Goal: Use online tool/utility: Use online tool/utility

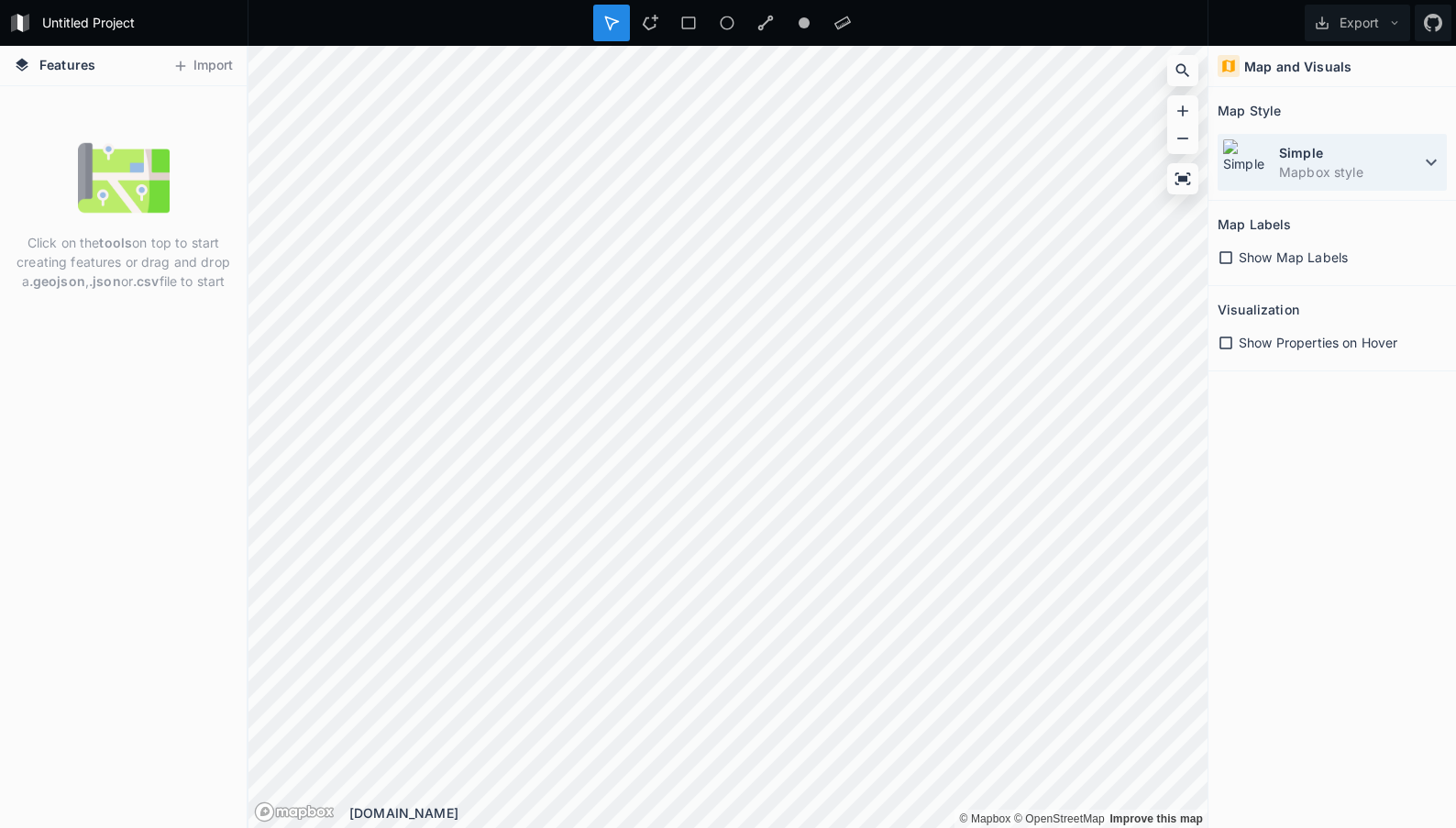
click at [1425, 159] on icon at bounding box center [1430, 162] width 22 height 22
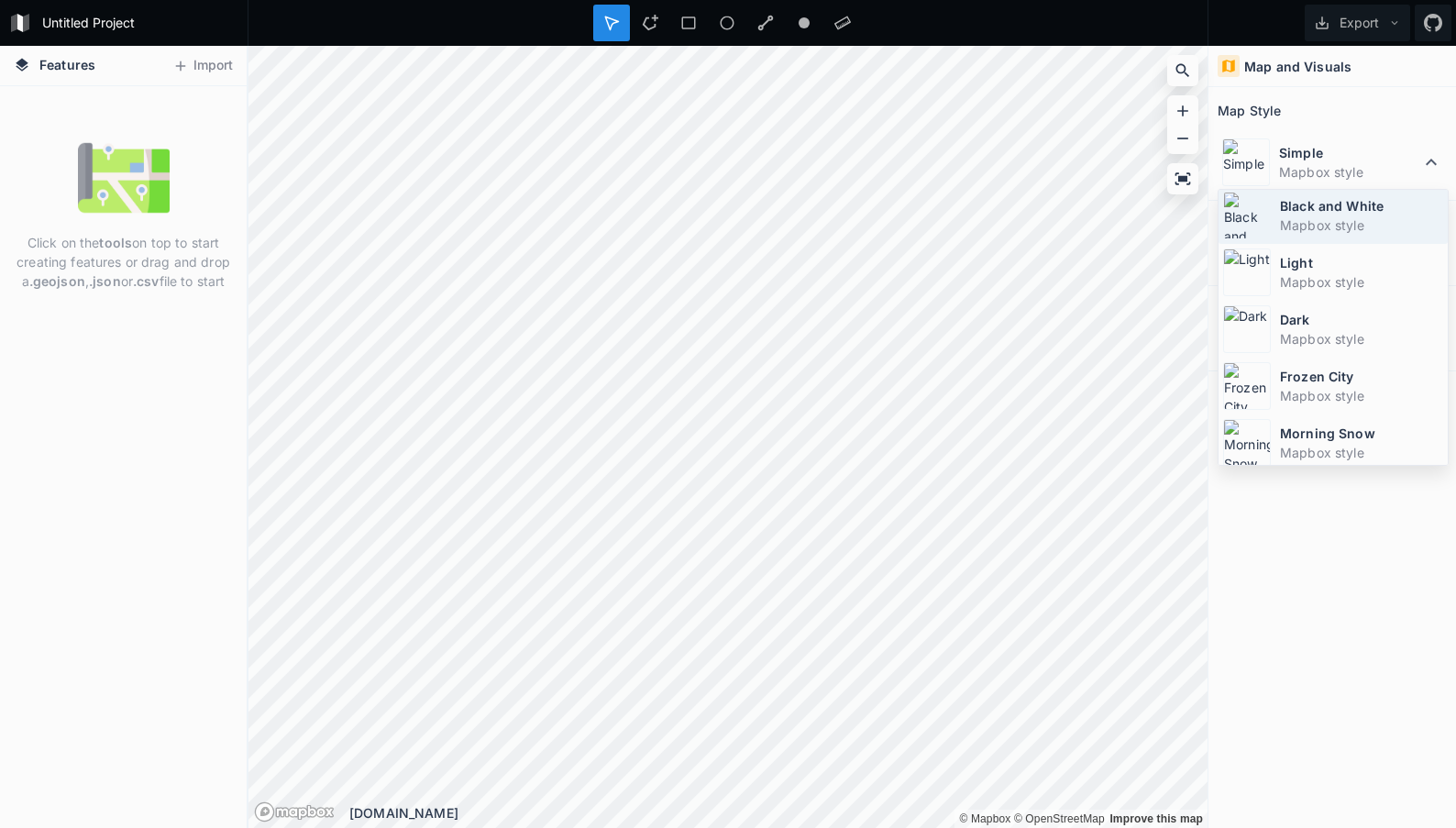
scroll to position [123, 0]
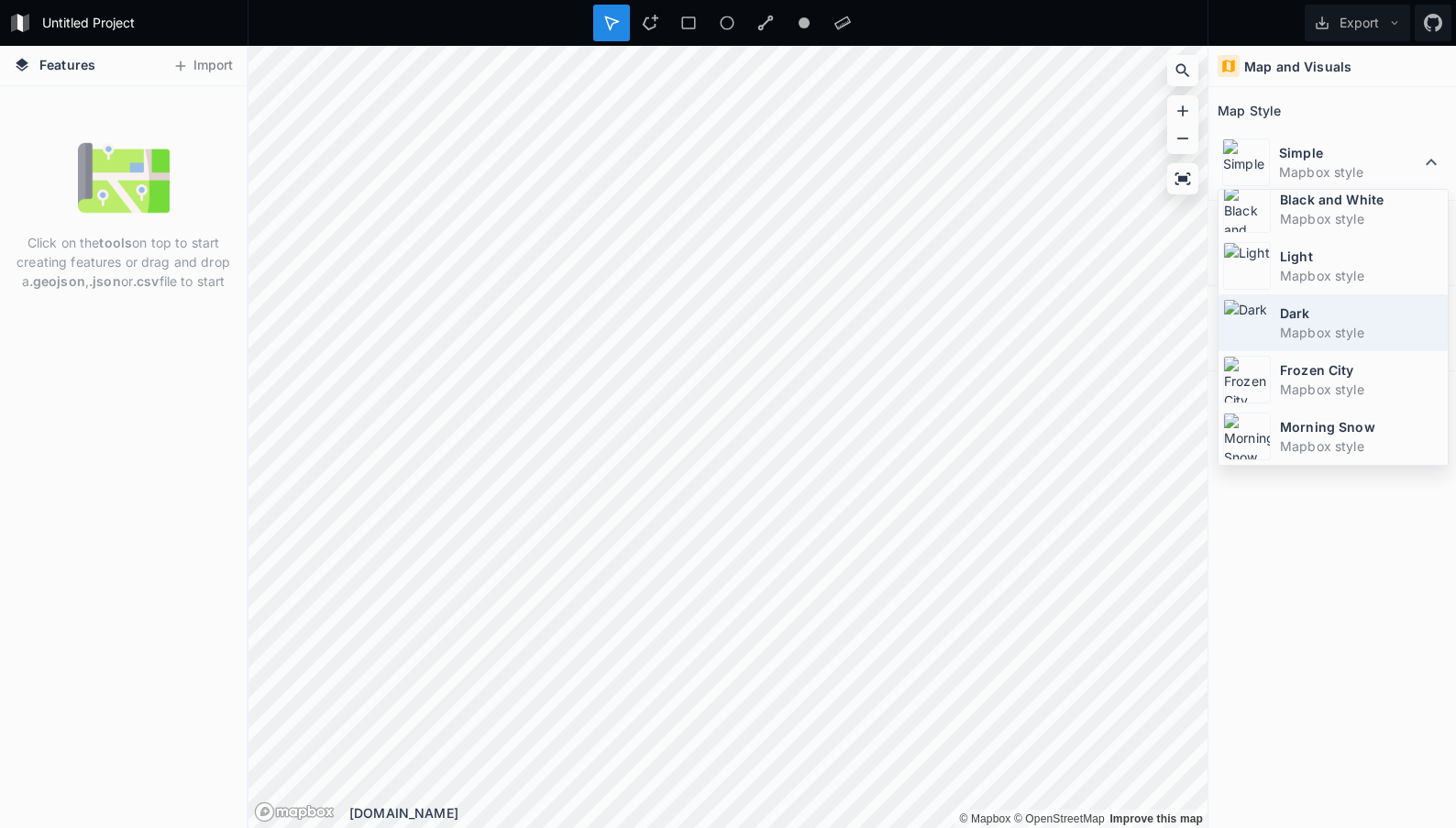
click at [1310, 317] on dt "Dark" at bounding box center [1361, 313] width 163 height 19
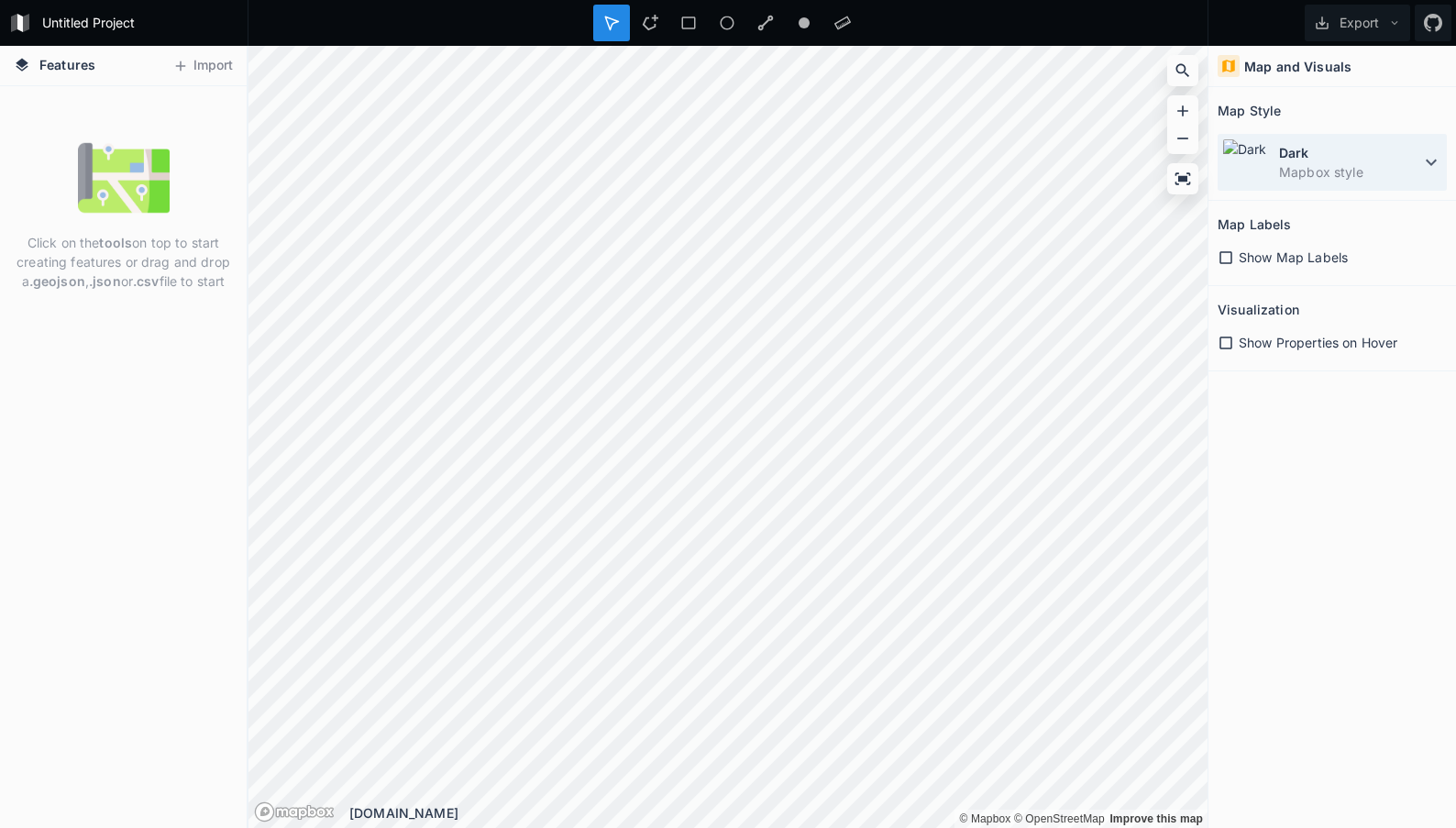
click at [1363, 171] on dd "Mapbox style" at bounding box center [1348, 172] width 141 height 19
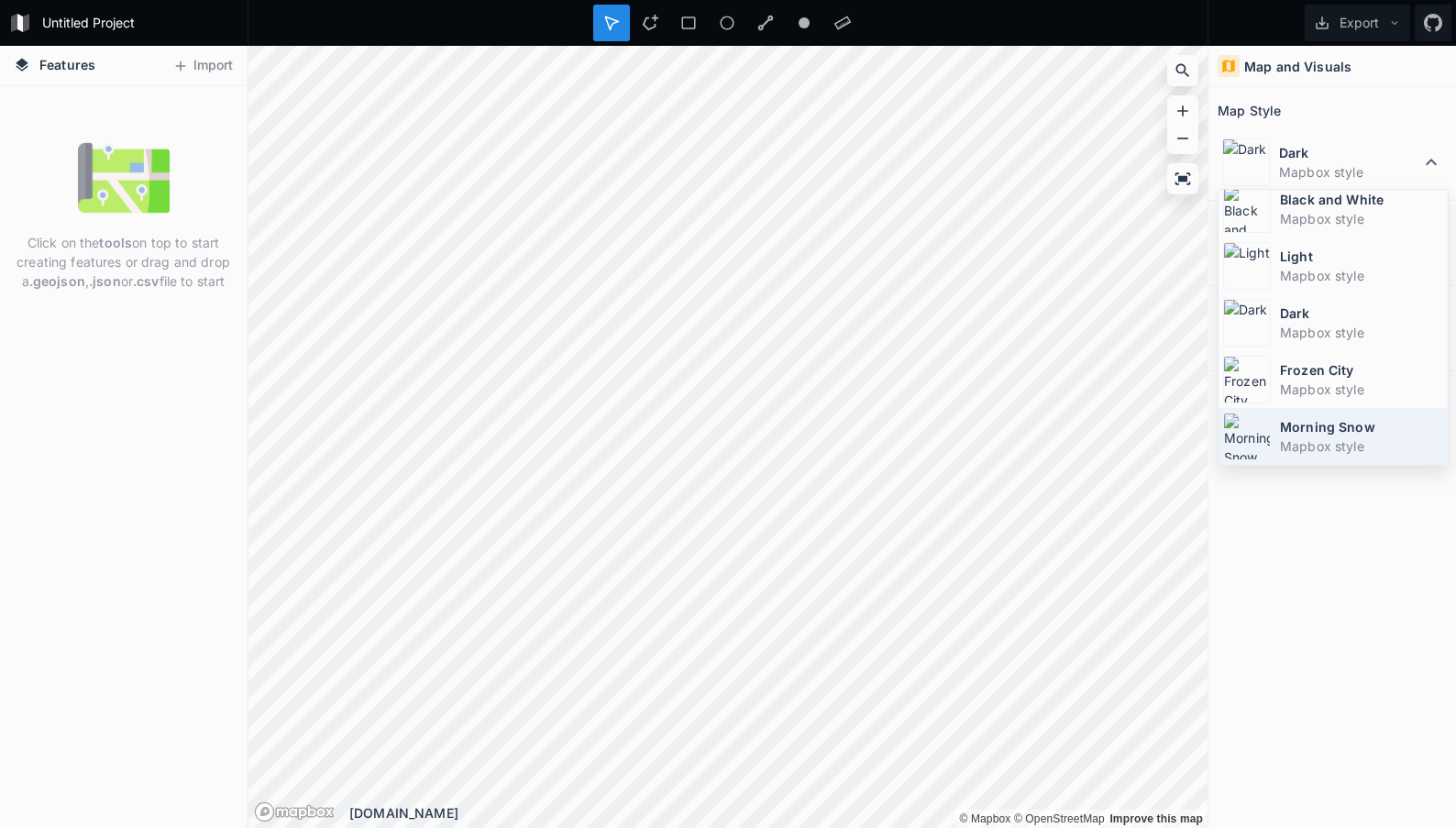
click at [1276, 450] on div "Morning Snow Mapbox style" at bounding box center [1332, 437] width 230 height 57
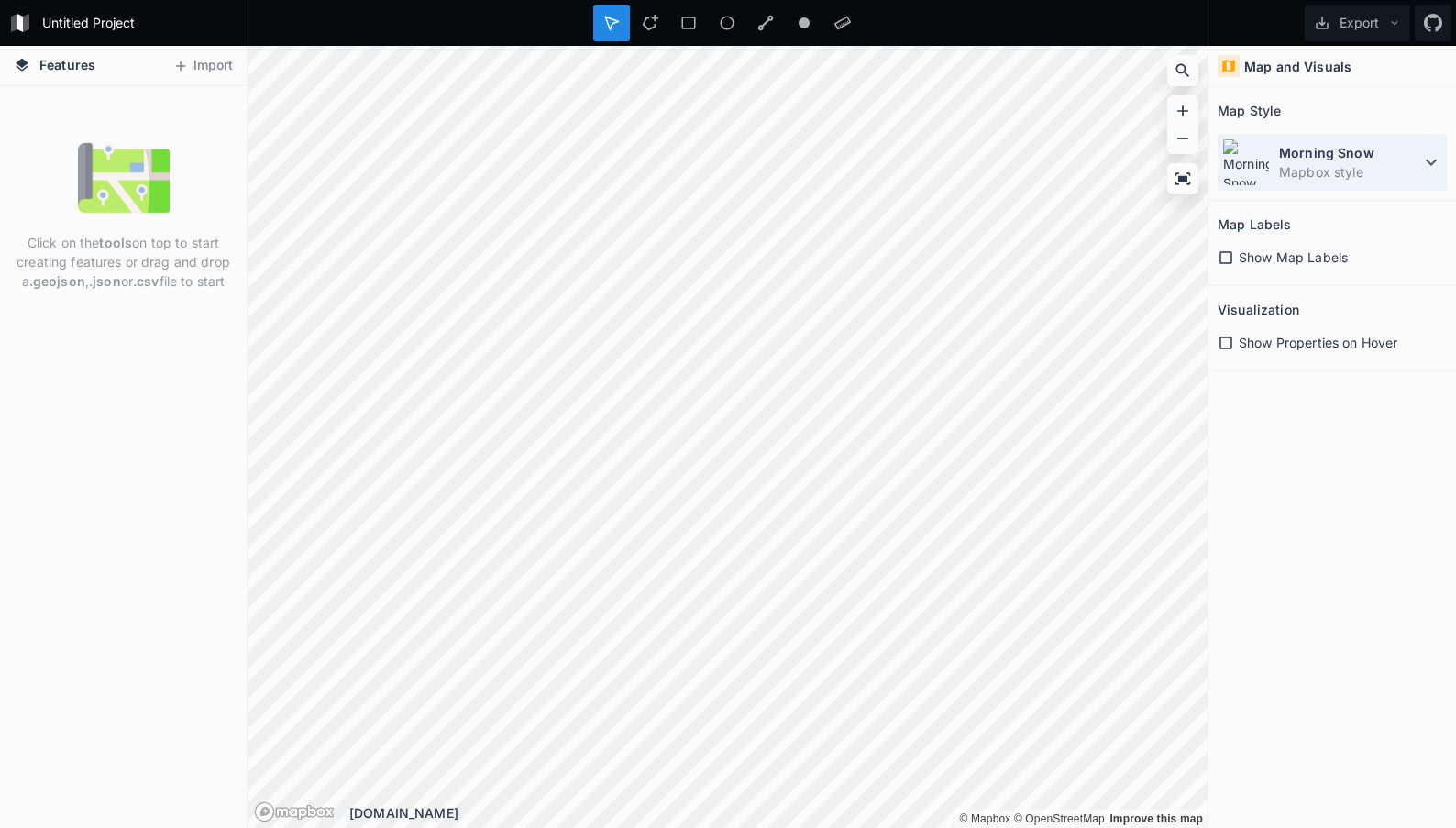
click at [1312, 164] on dd "Mapbox style" at bounding box center [1348, 172] width 141 height 19
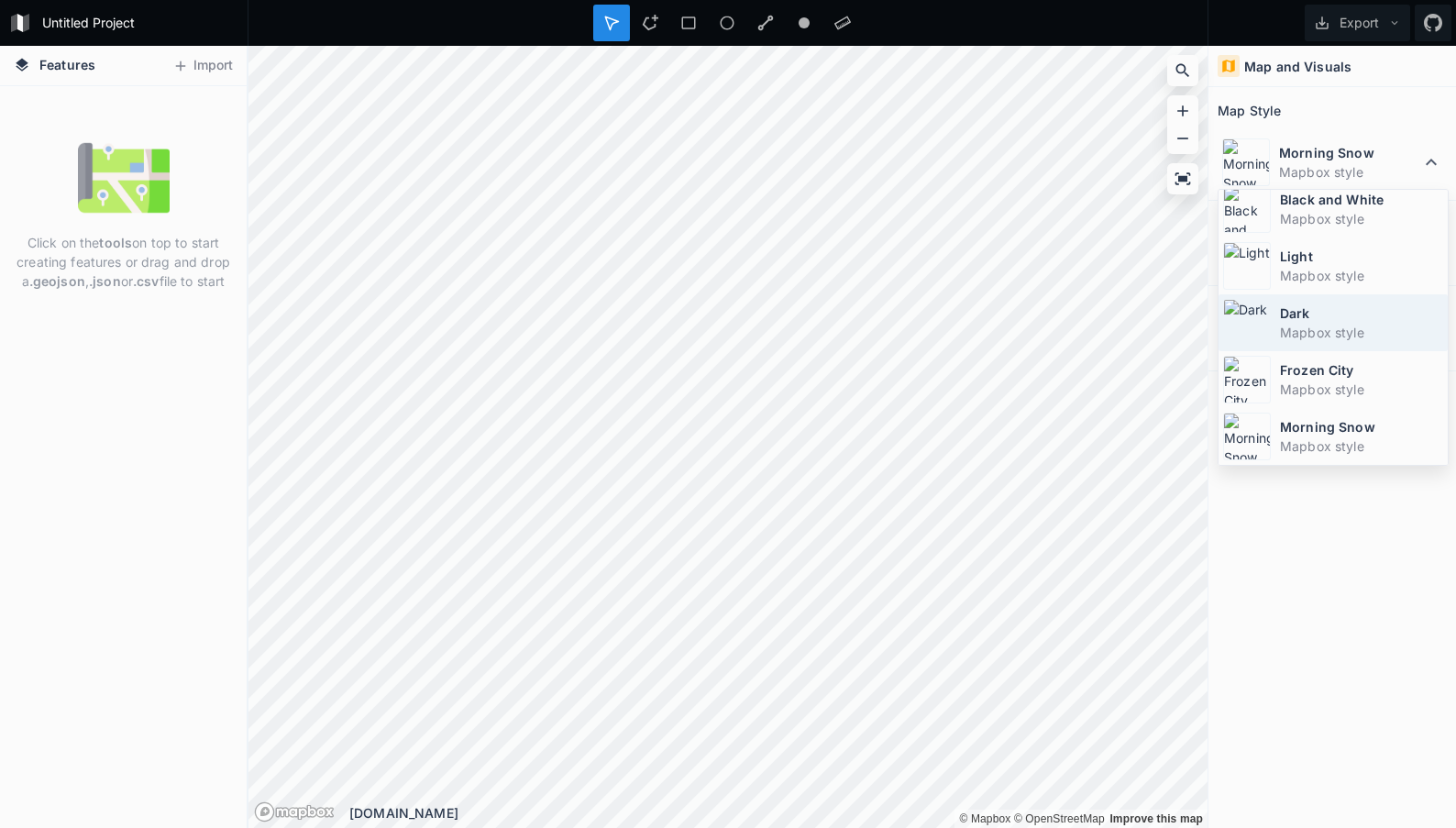
click at [1298, 316] on dt "Dark" at bounding box center [1361, 313] width 163 height 19
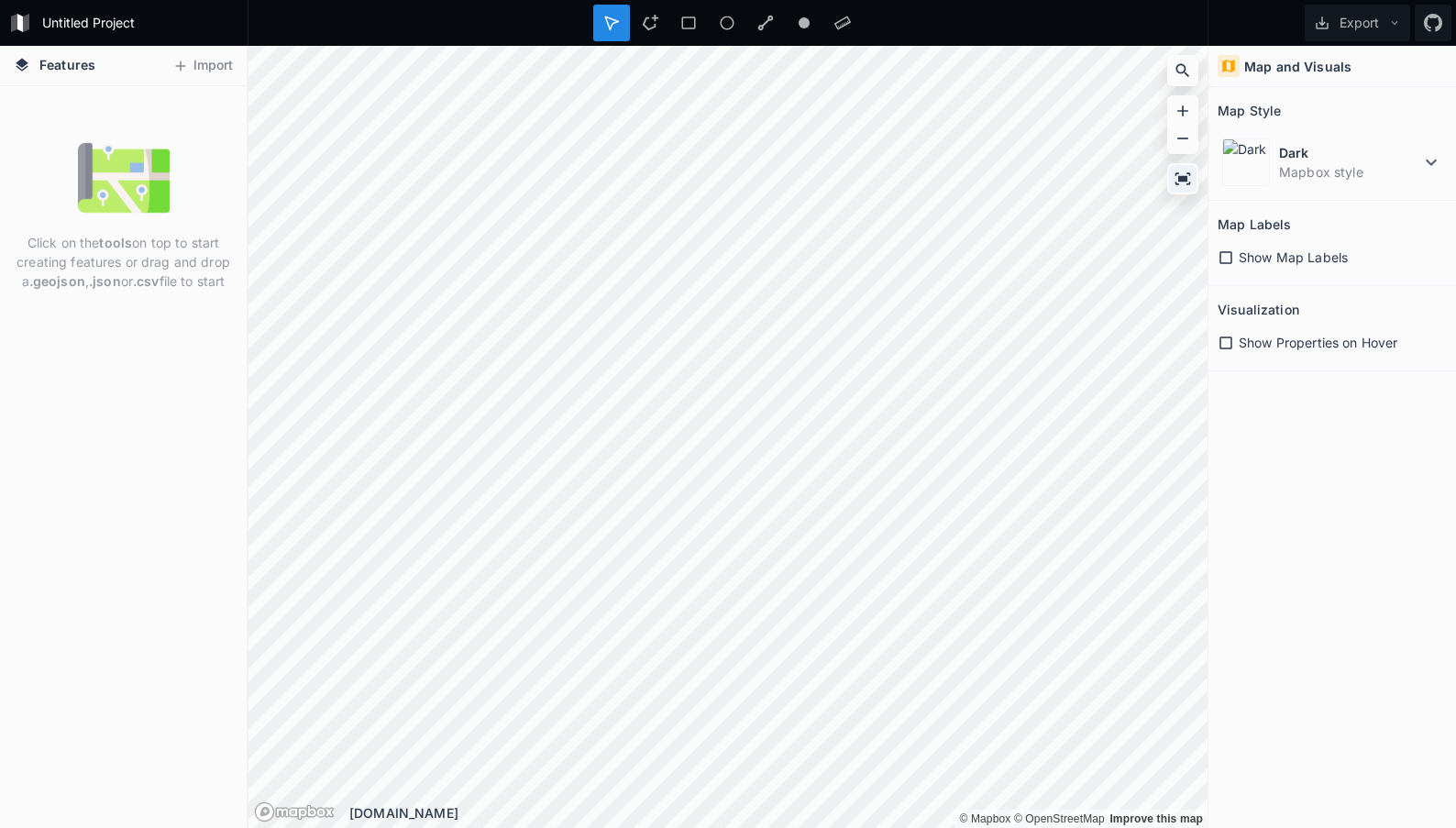
click at [1183, 180] on icon at bounding box center [1183, 178] width 15 height 12
click at [1182, 135] on icon at bounding box center [1182, 138] width 18 height 18
click at [211, 66] on button "Import" at bounding box center [202, 65] width 78 height 29
click at [1225, 343] on icon at bounding box center [1225, 342] width 16 height 16
click at [1225, 257] on icon at bounding box center [1225, 257] width 16 height 16
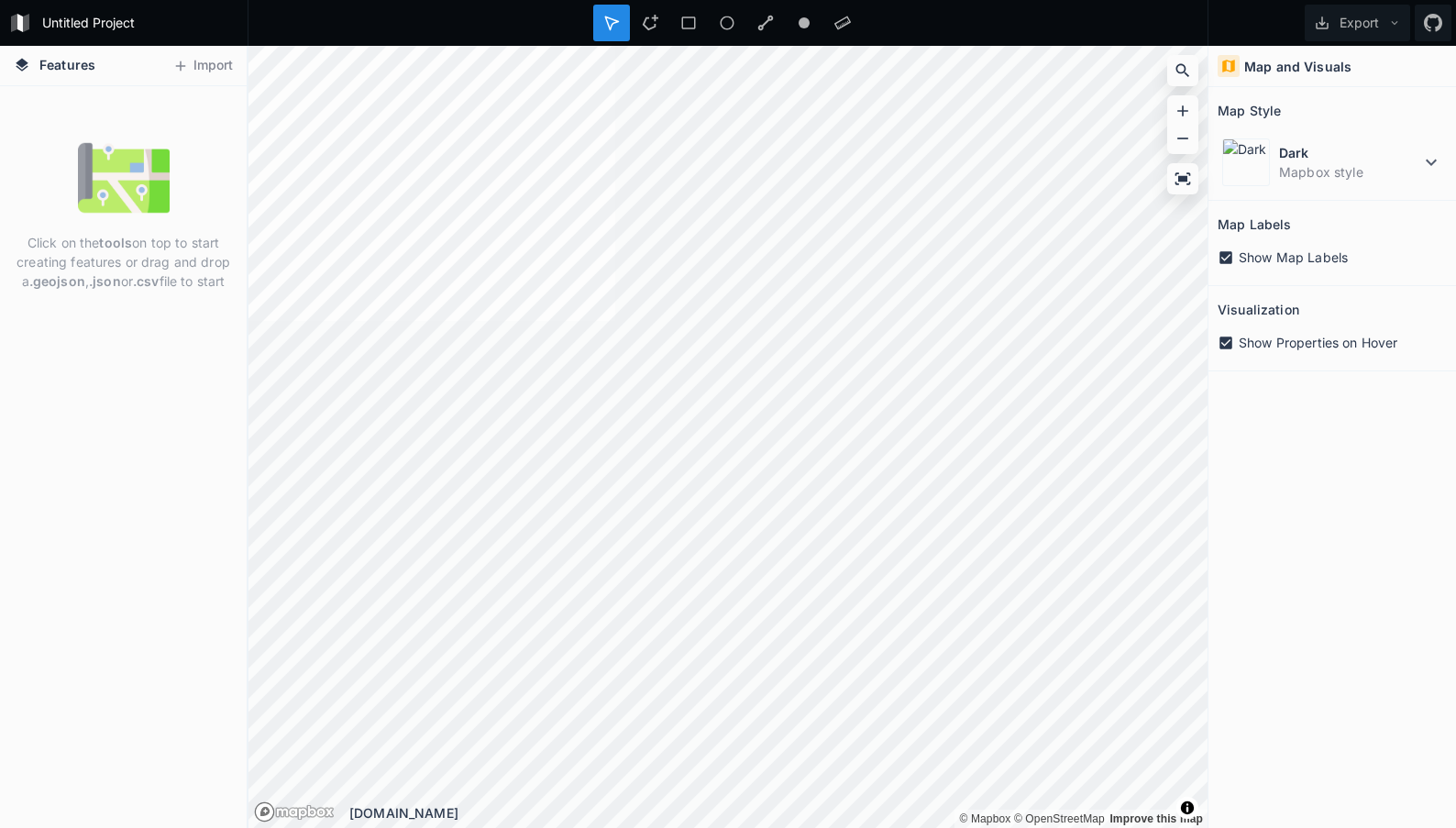
click at [322, 0] on html "Untitled Project Export Features Import Click on the tools on top to start crea…" at bounding box center [728, 414] width 1456 height 828
